Goal: Navigation & Orientation: Go to known website

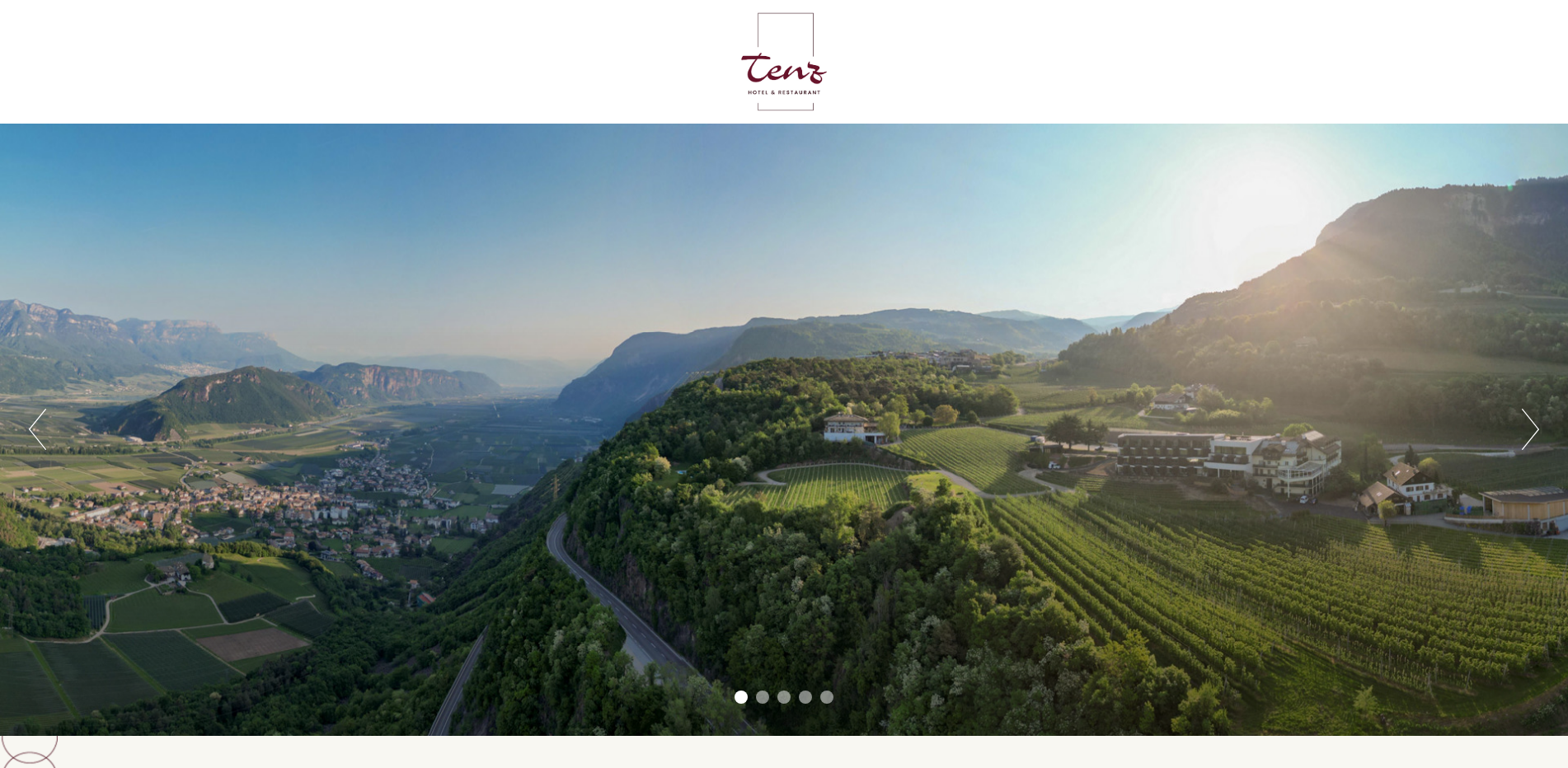
click at [828, 693] on li "5" at bounding box center [827, 697] width 13 height 13
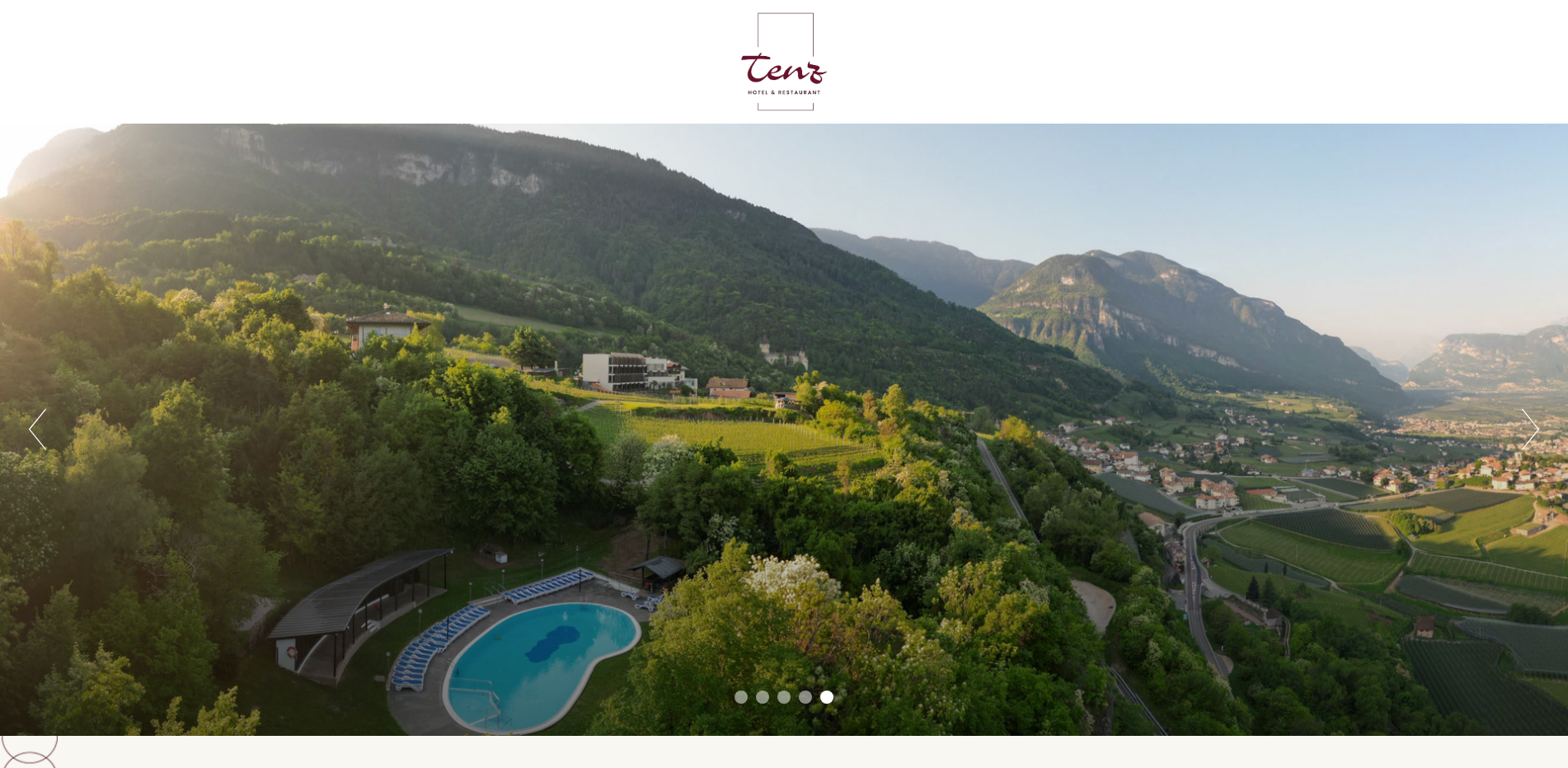
click at [733, 694] on ul "1 2 3 4 5" at bounding box center [784, 700] width 1568 height 19
click at [742, 694] on li "1" at bounding box center [741, 697] width 13 height 13
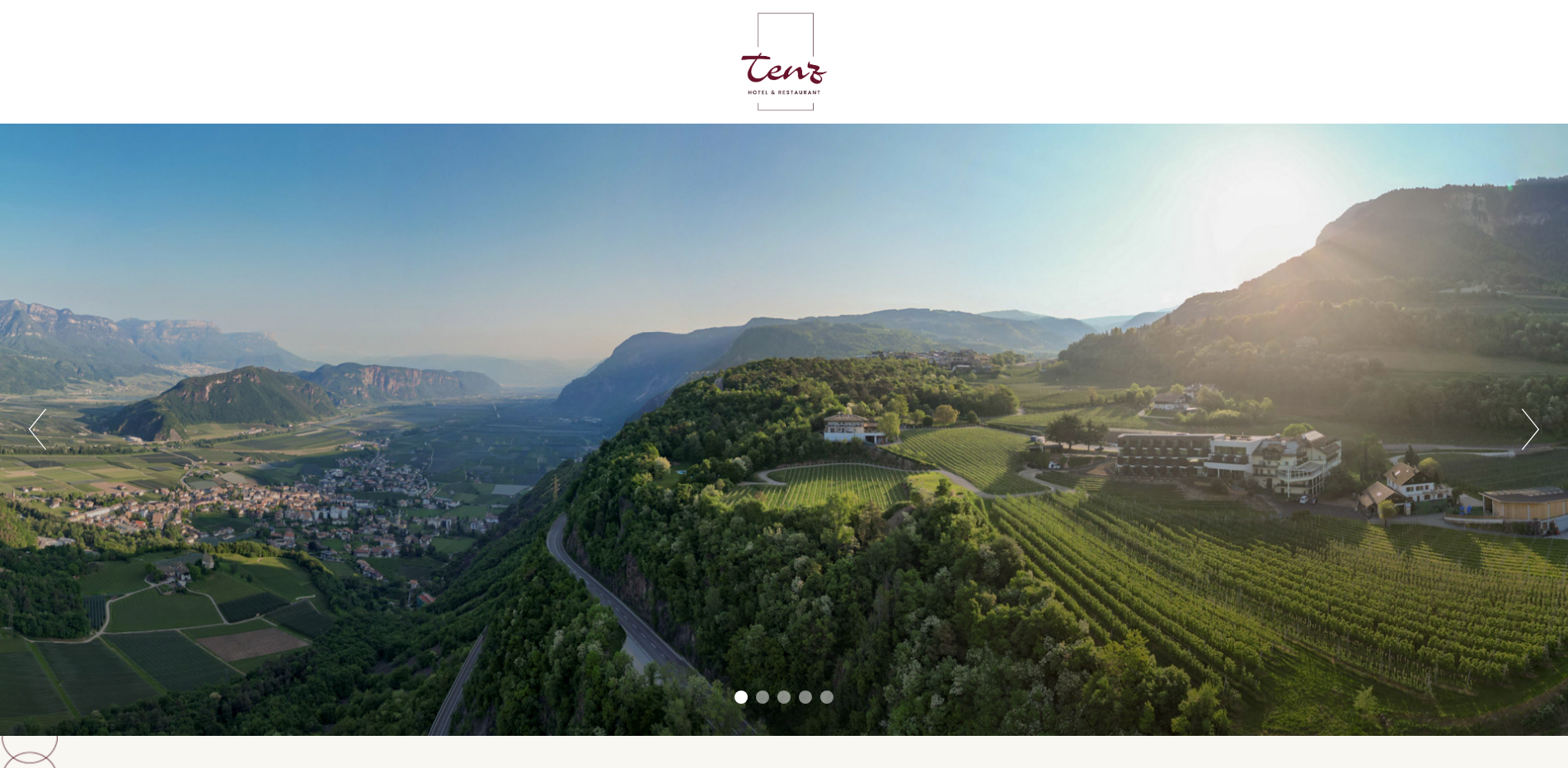
click at [1534, 427] on button "Next" at bounding box center [1530, 430] width 17 height 41
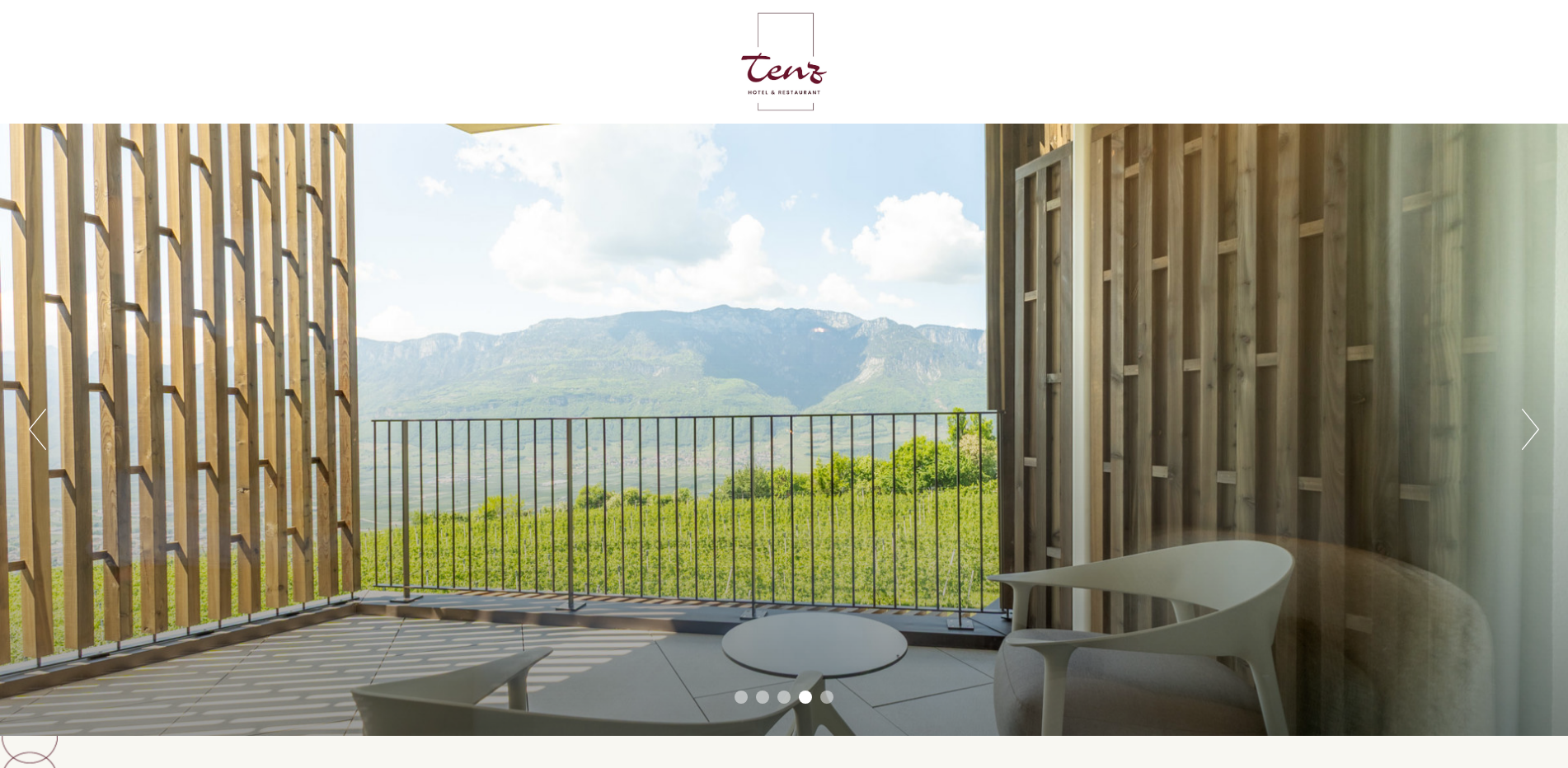
click at [1536, 430] on button "Next" at bounding box center [1530, 430] width 17 height 41
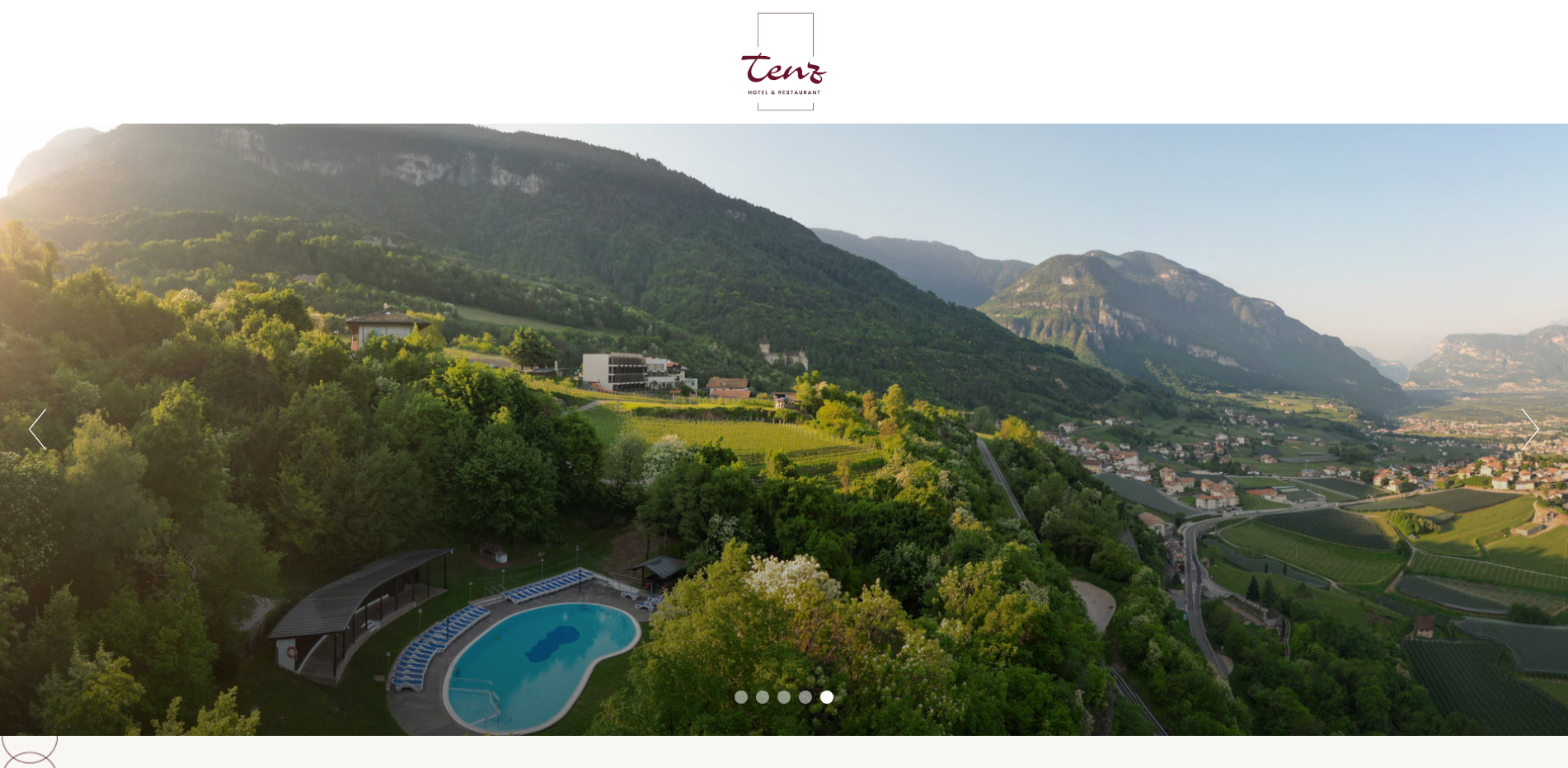
click at [36, 418] on button "Previous" at bounding box center [38, 430] width 17 height 41
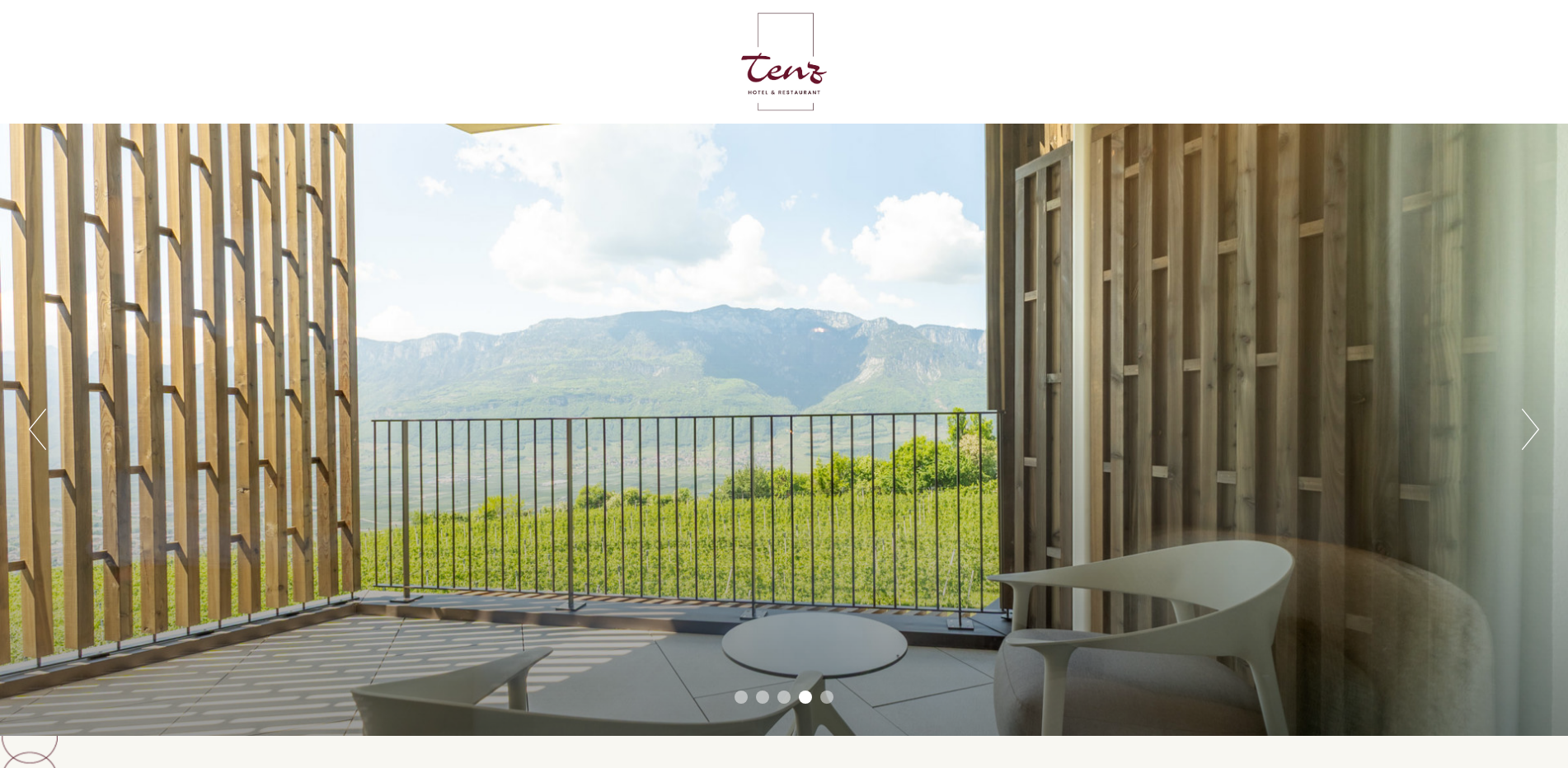
click at [34, 422] on button "Previous" at bounding box center [38, 430] width 17 height 41
click at [26, 425] on div "Previous Next 1 2 3 4 5" at bounding box center [784, 430] width 1568 height 613
click at [32, 429] on button "Previous" at bounding box center [38, 430] width 17 height 41
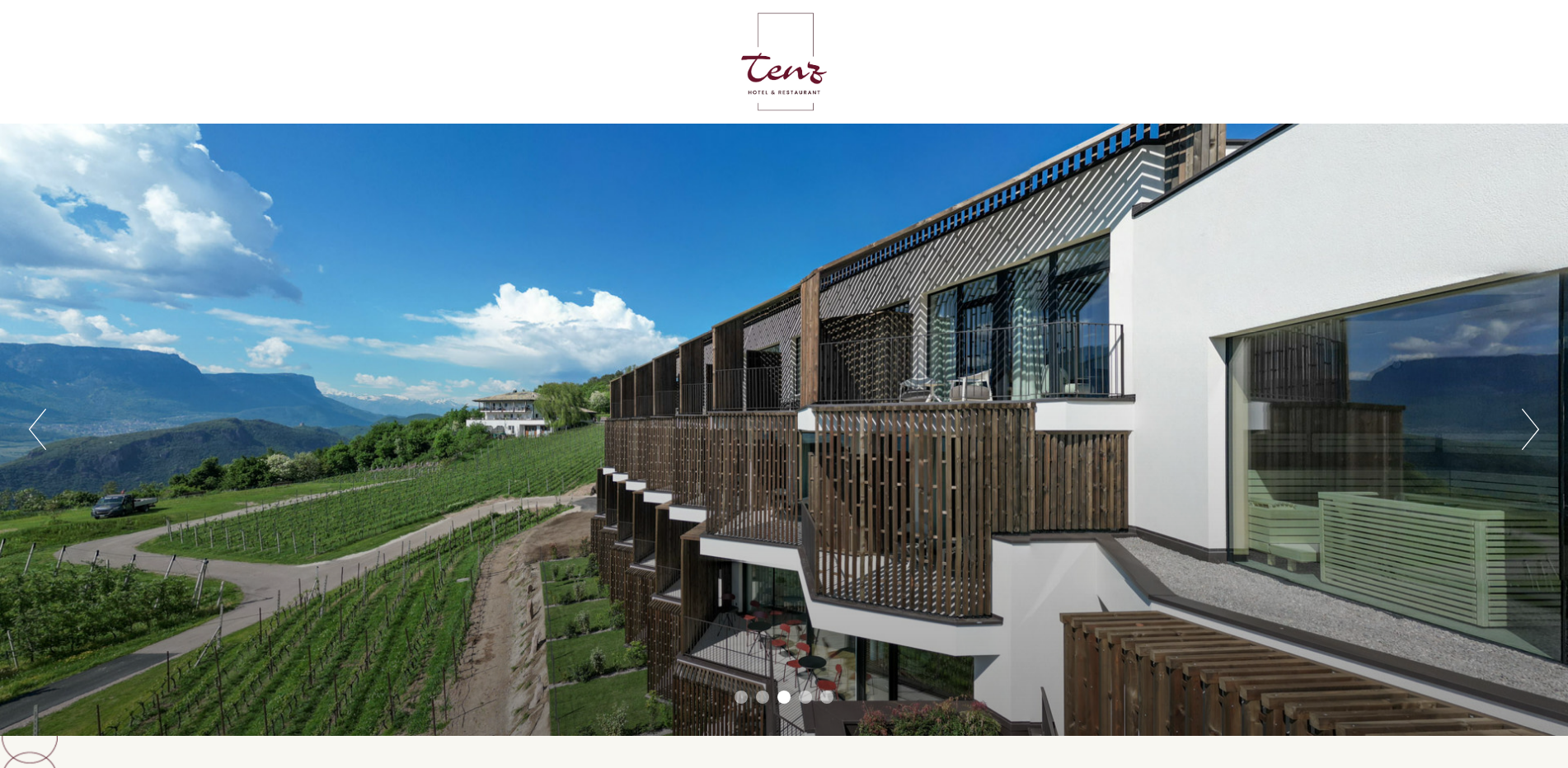
click at [32, 429] on button "Previous" at bounding box center [38, 430] width 17 height 41
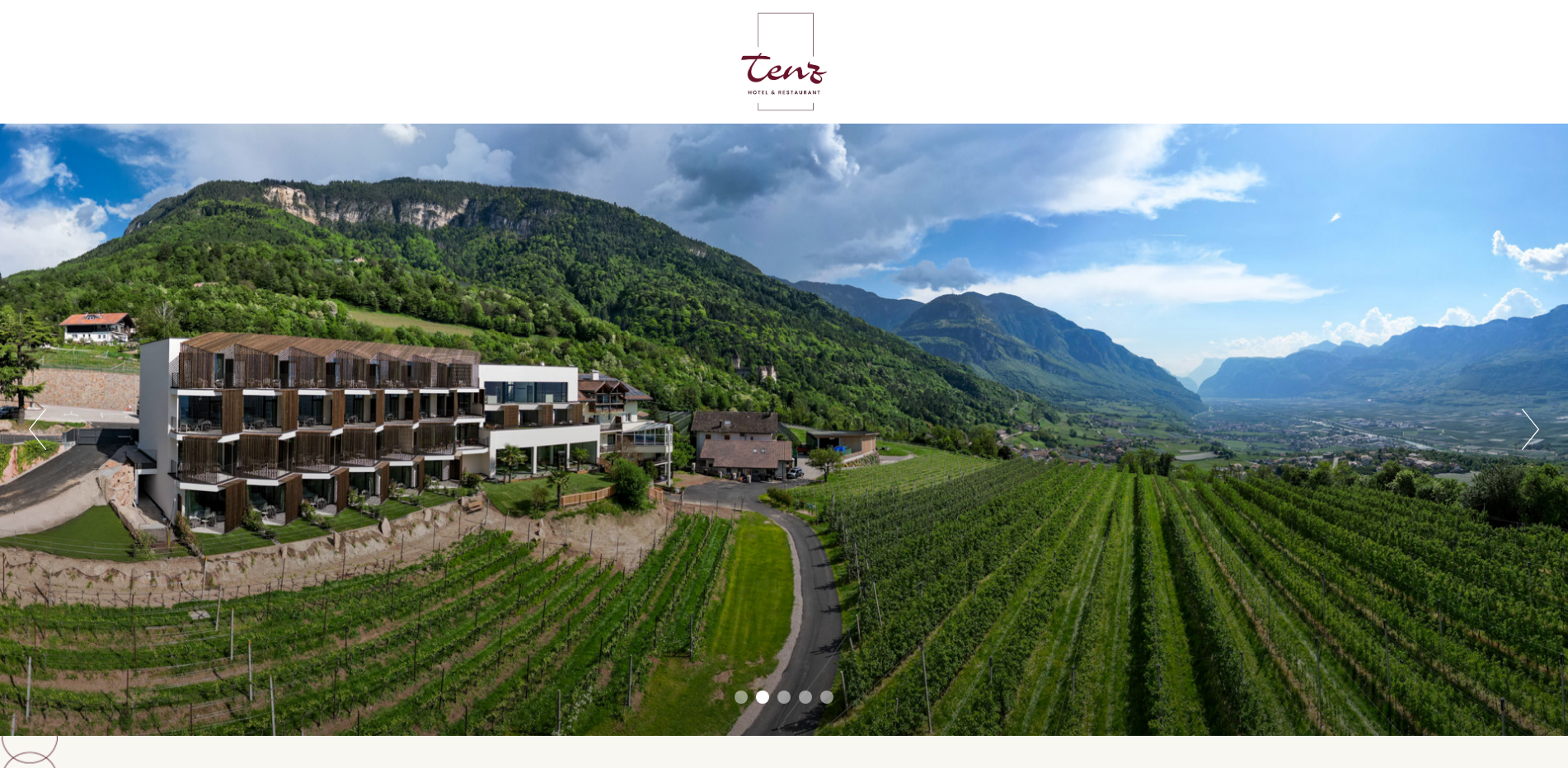
click at [29, 427] on button "Previous" at bounding box center [38, 430] width 17 height 41
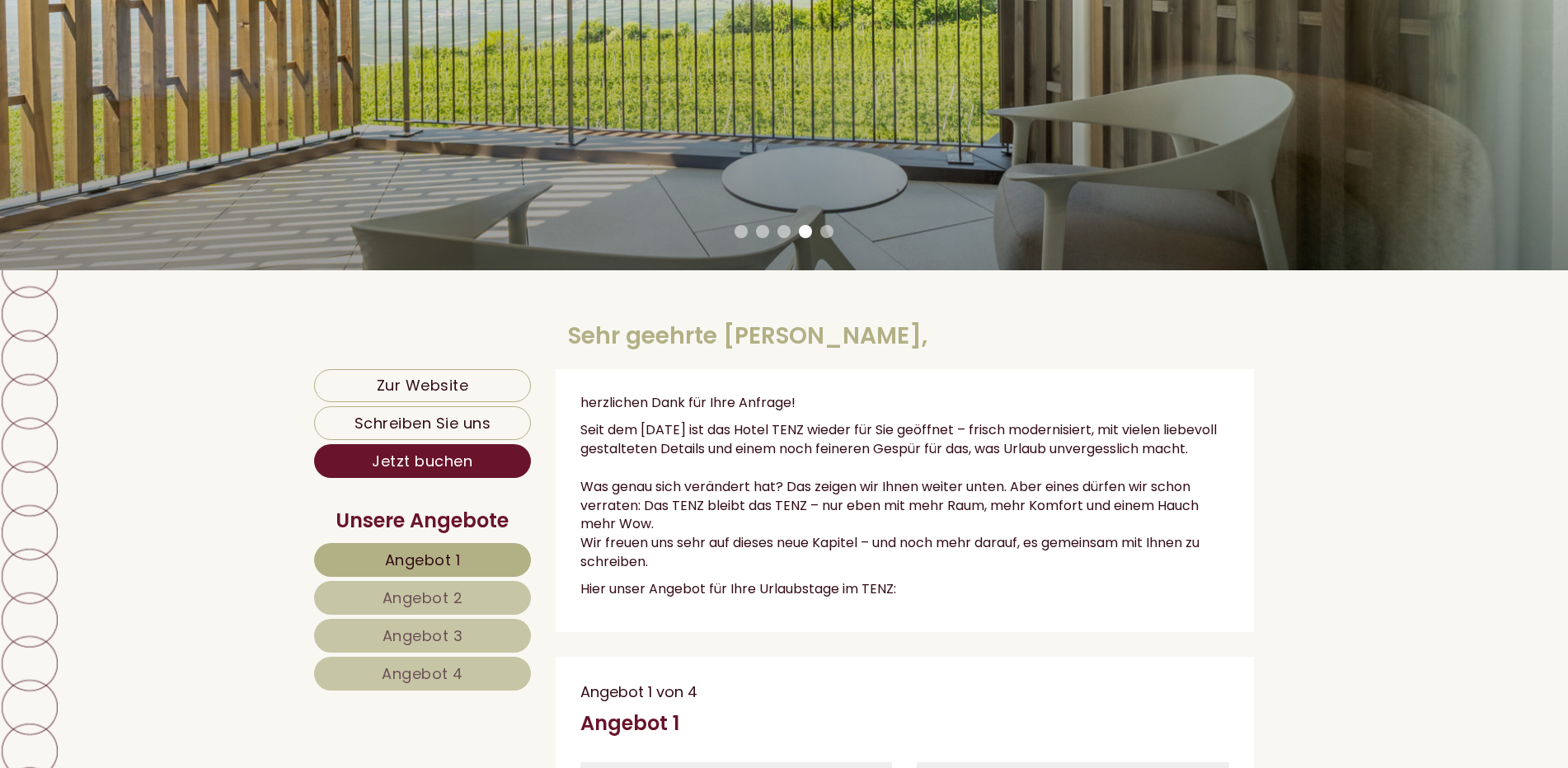
scroll to position [467, 0]
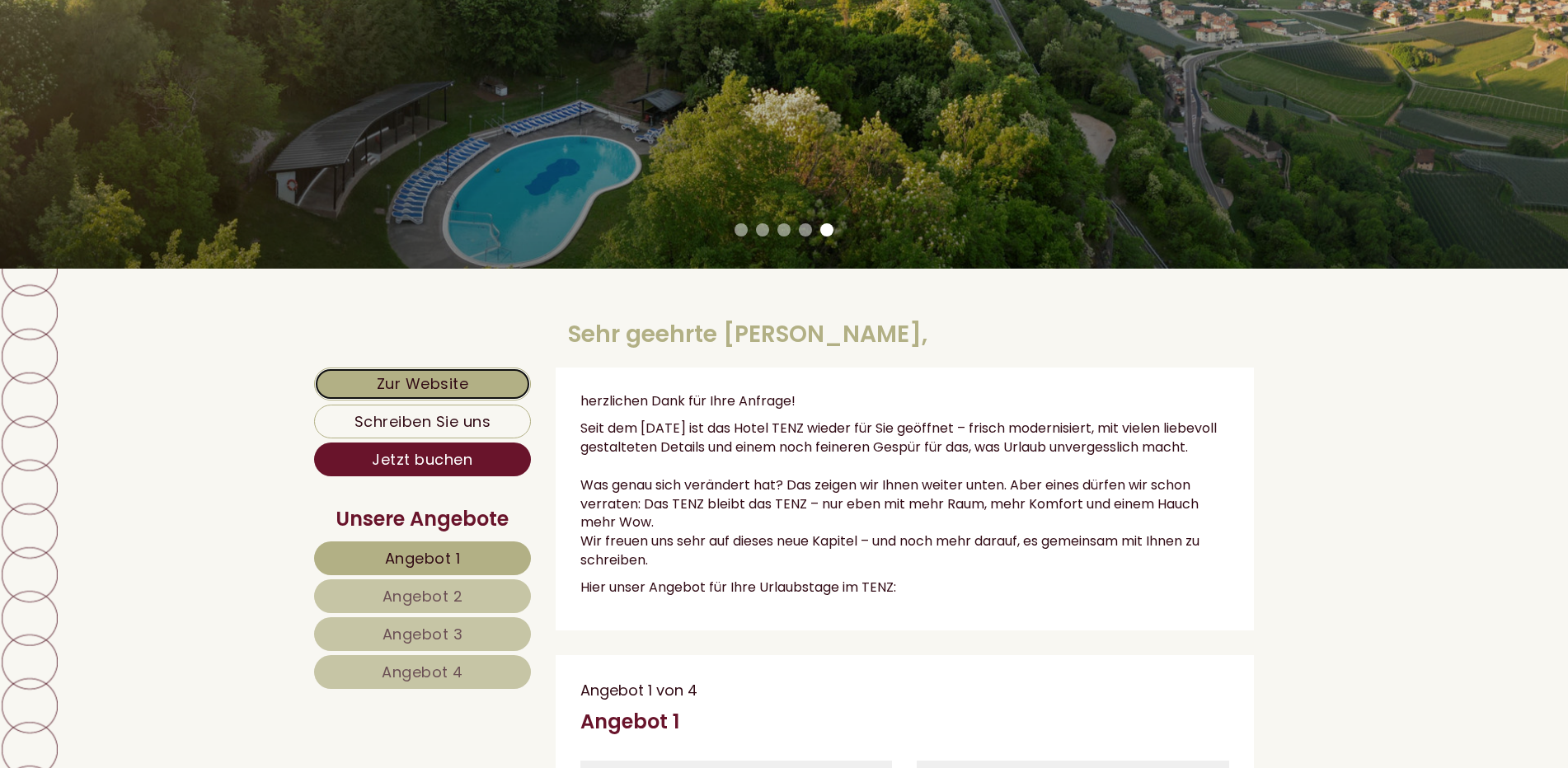
click at [413, 389] on link "Zur Website" at bounding box center [422, 384] width 217 height 33
